Goal: Complete application form

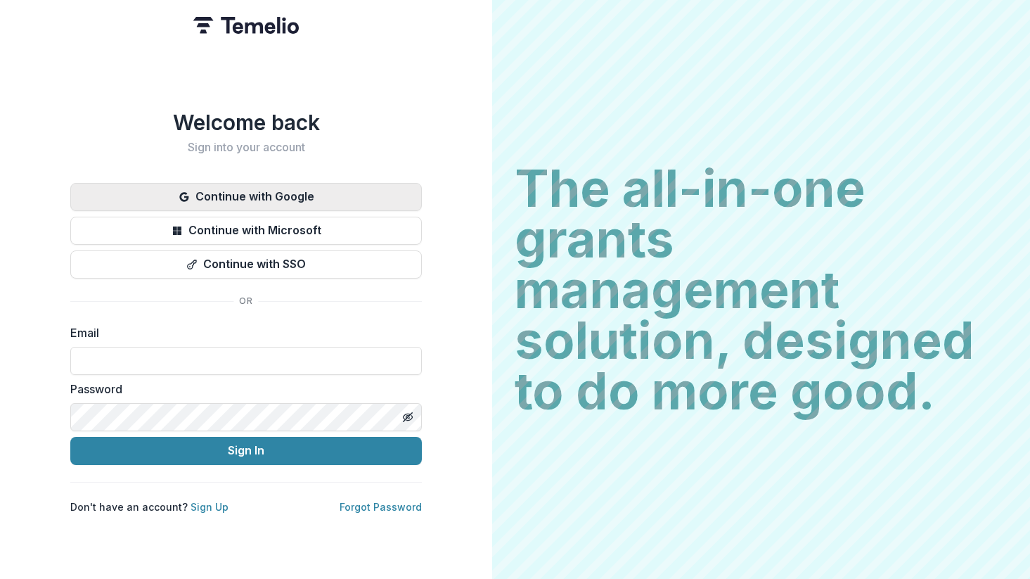
click at [214, 183] on button "Continue with Google" at bounding box center [245, 197] width 351 height 28
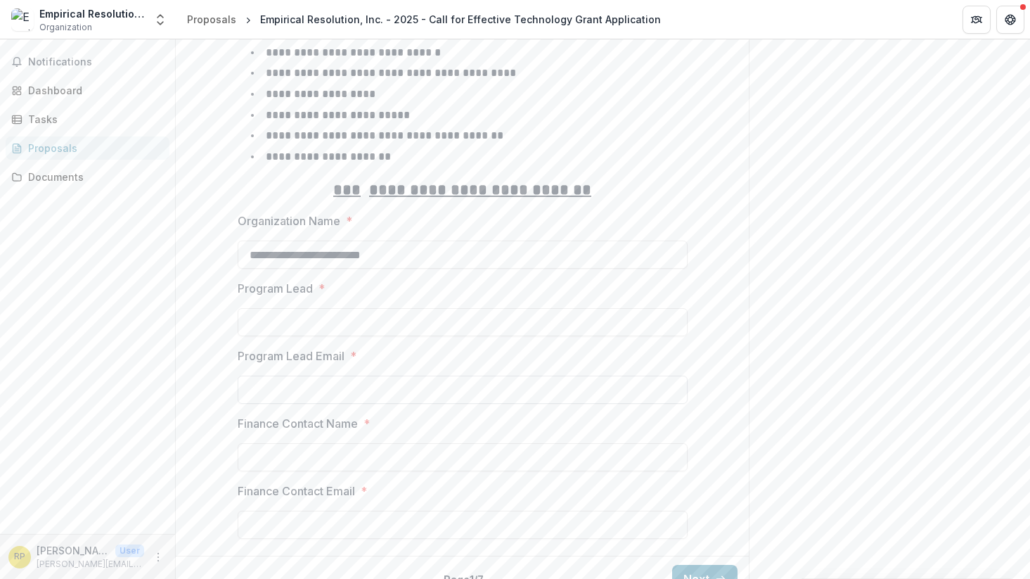
scroll to position [631, 0]
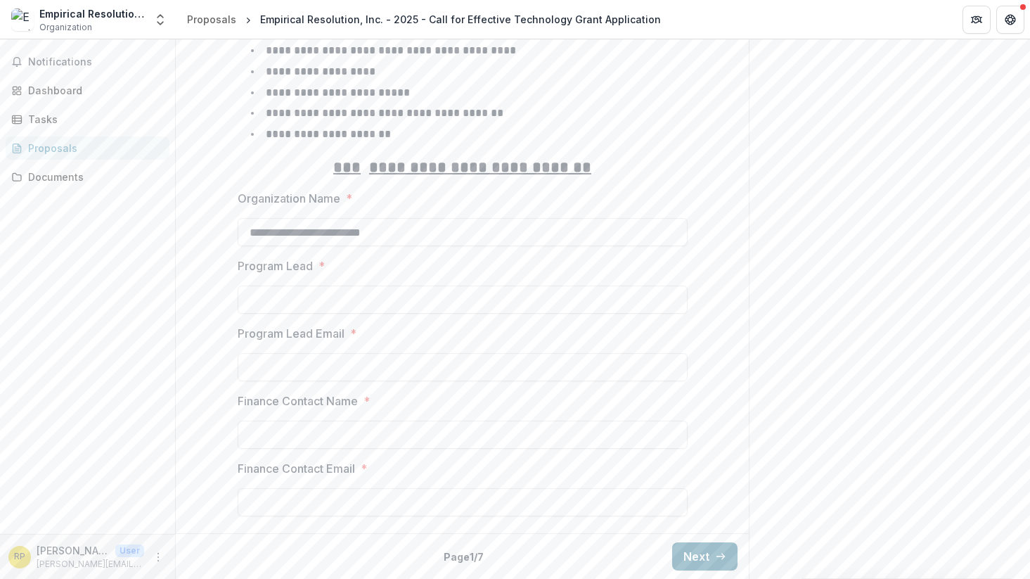
click at [705, 547] on button "Next" at bounding box center [704, 556] width 65 height 28
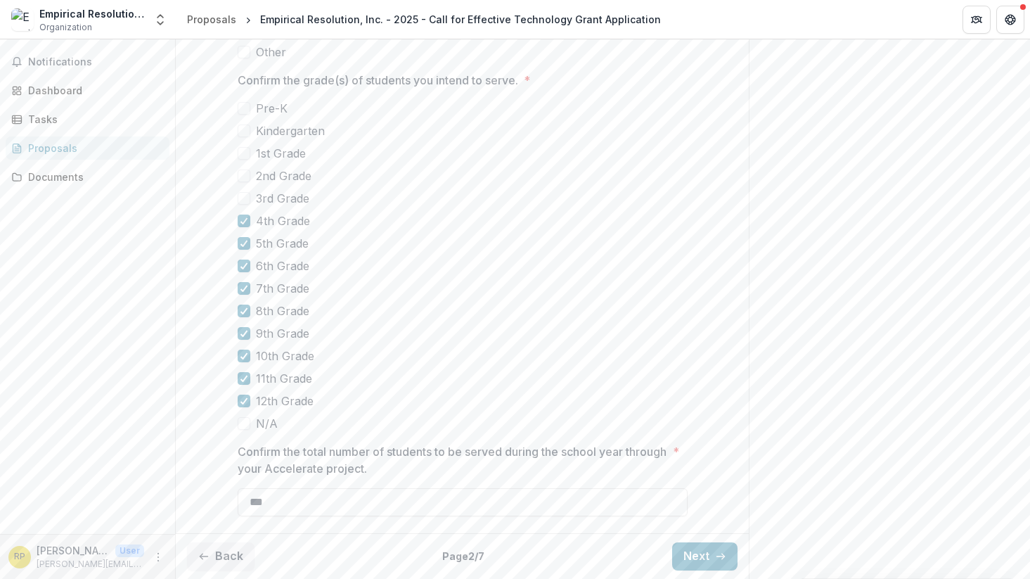
scroll to position [1134, 0]
click at [226, 566] on button "Back" at bounding box center [220, 556] width 67 height 28
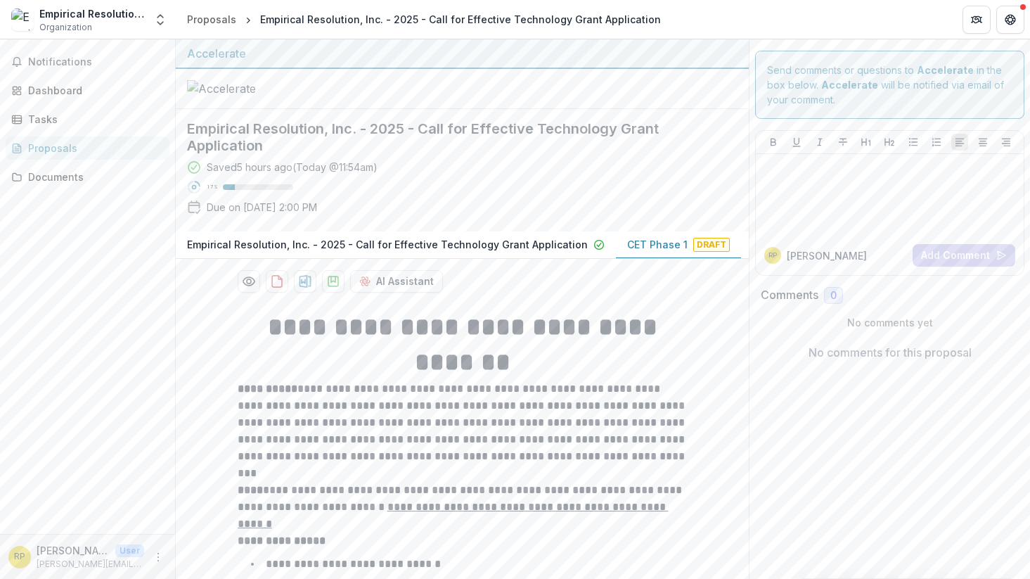
scroll to position [31, 0]
